Goal: Information Seeking & Learning: Learn about a topic

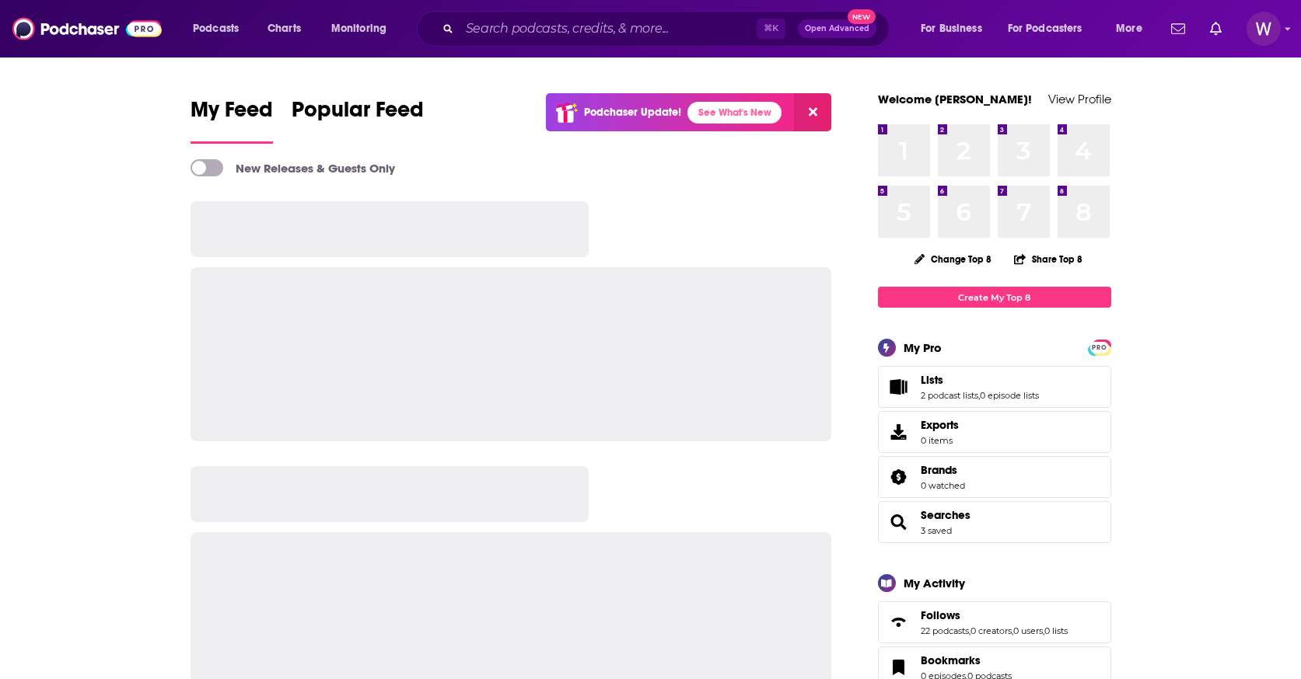
click at [593, 40] on div "⌘ K Open Advanced New" at bounding box center [653, 29] width 473 height 36
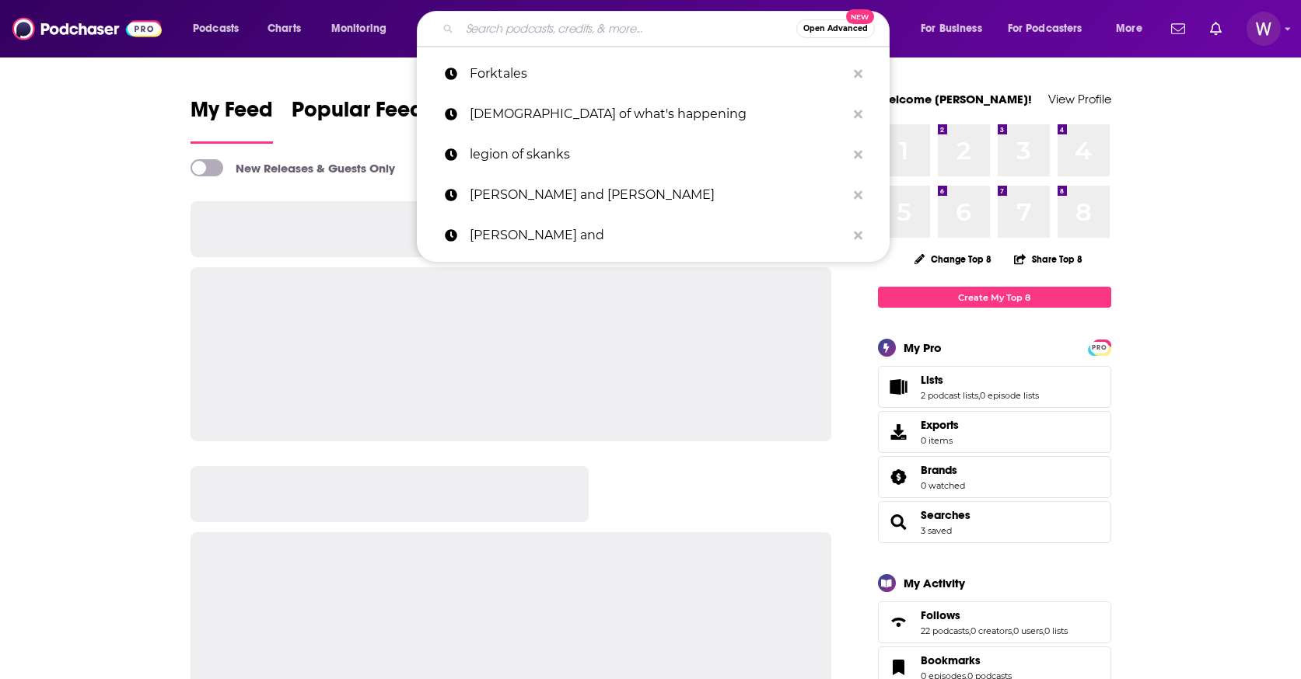
click at [586, 33] on input "Search podcasts, credits, & more..." at bounding box center [627, 28] width 337 height 25
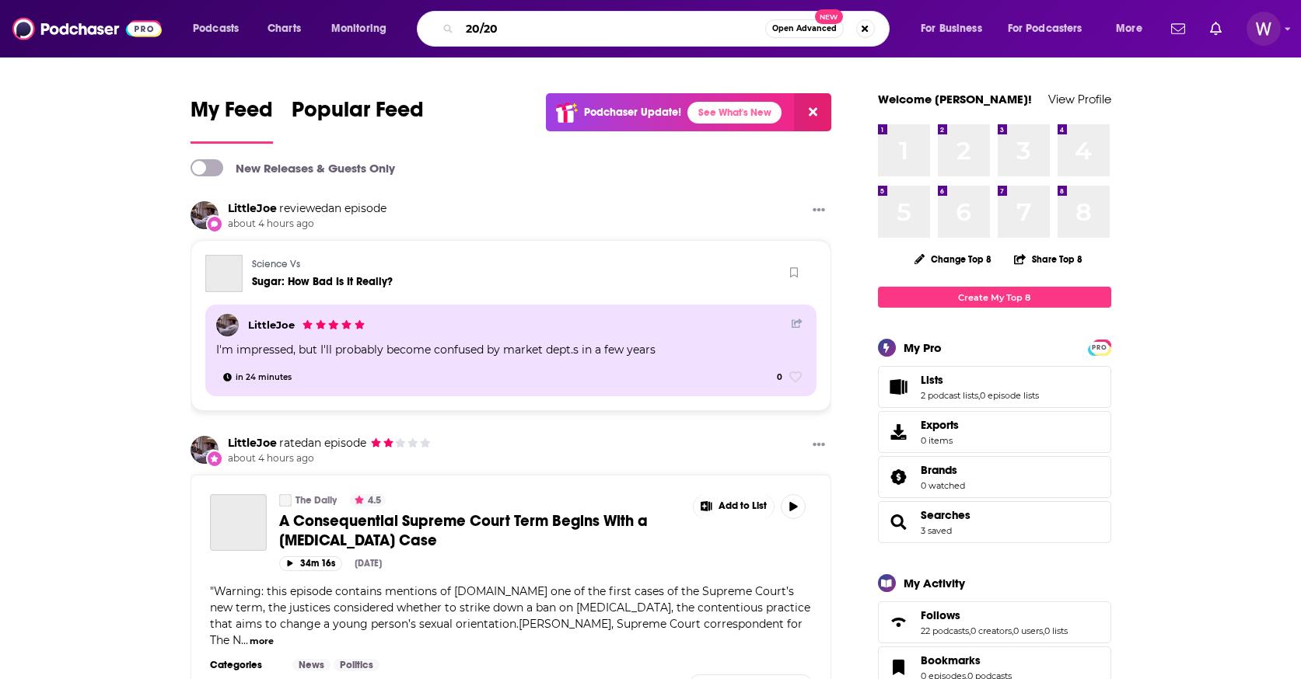
type input "20/20"
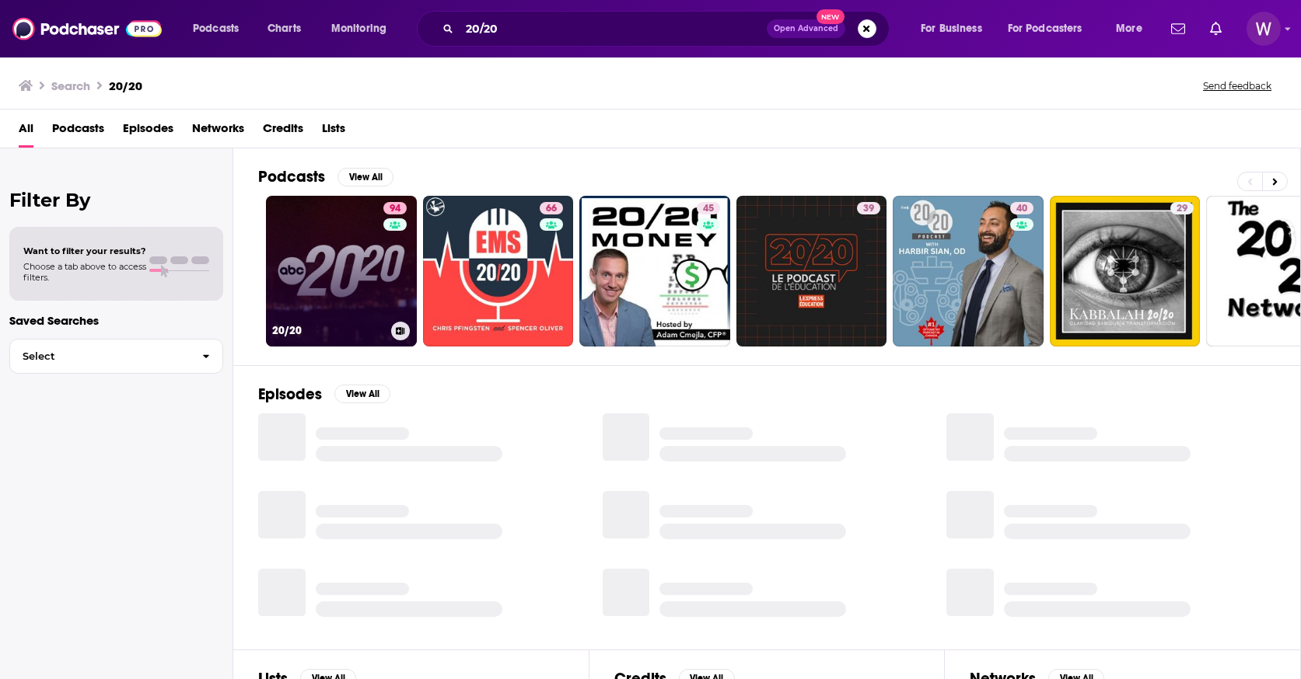
click at [304, 250] on link "94 20/20" at bounding box center [341, 271] width 151 height 151
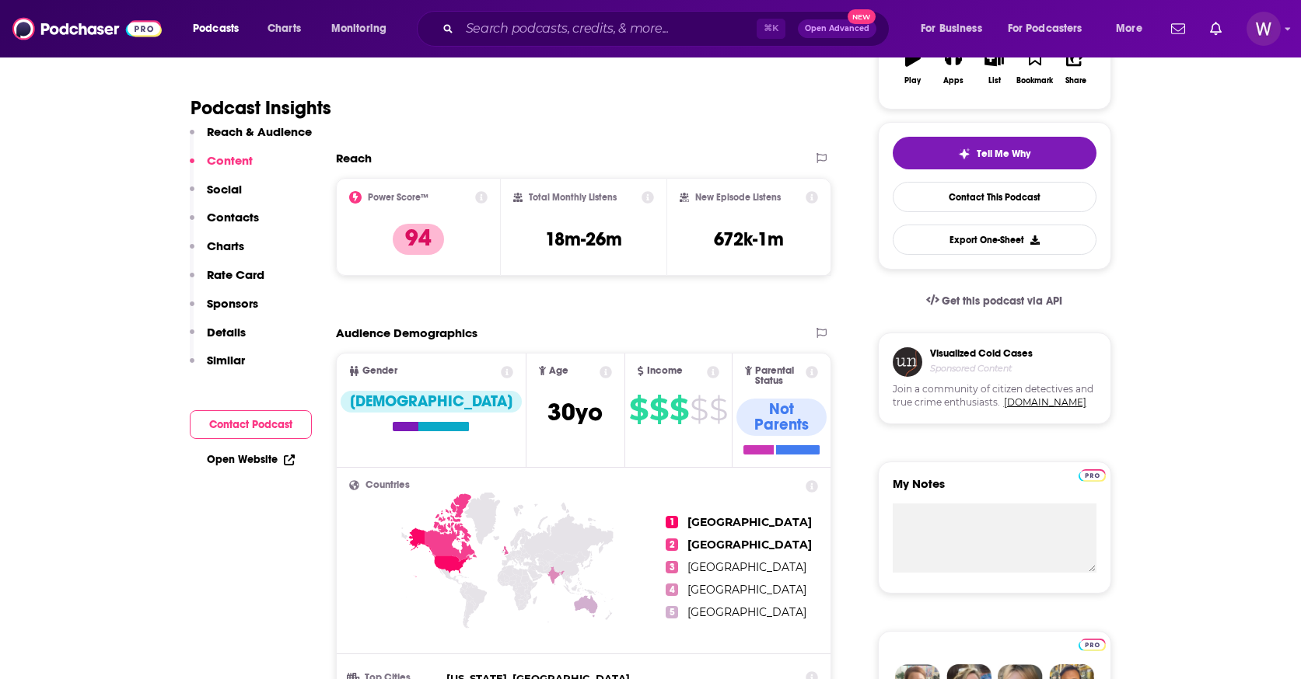
scroll to position [296, 0]
